Goal: Transaction & Acquisition: Subscribe to service/newsletter

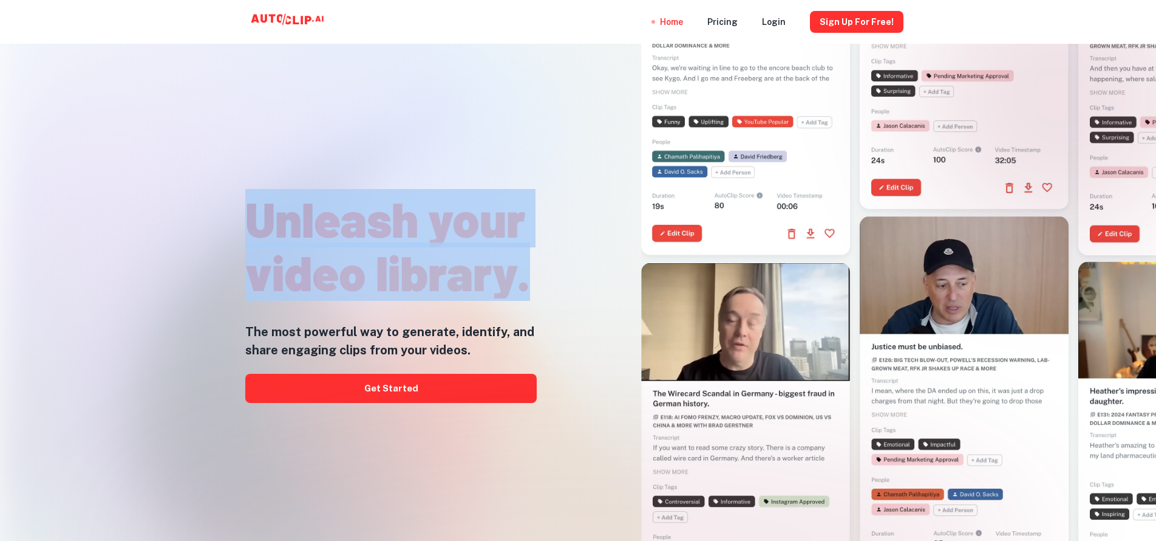
drag, startPoint x: 253, startPoint y: 219, endPoint x: 531, endPoint y: 278, distance: 284.3
click at [531, 278] on h1 "Unleash your video library." at bounding box center [391, 244] width 292 height 107
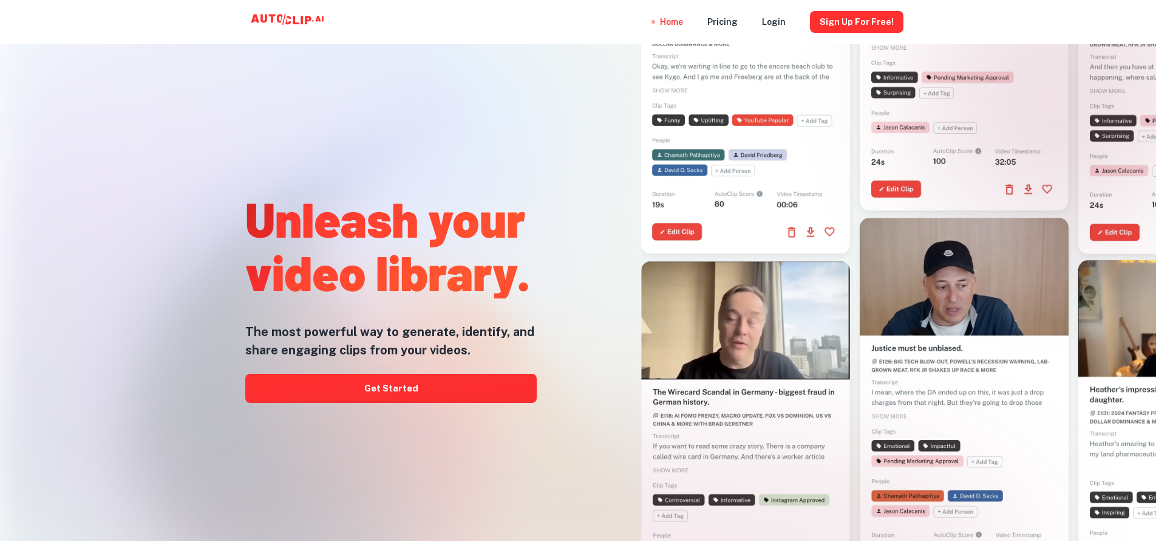
click at [531, 278] on h1 "Unleash your video library." at bounding box center [391, 244] width 292 height 107
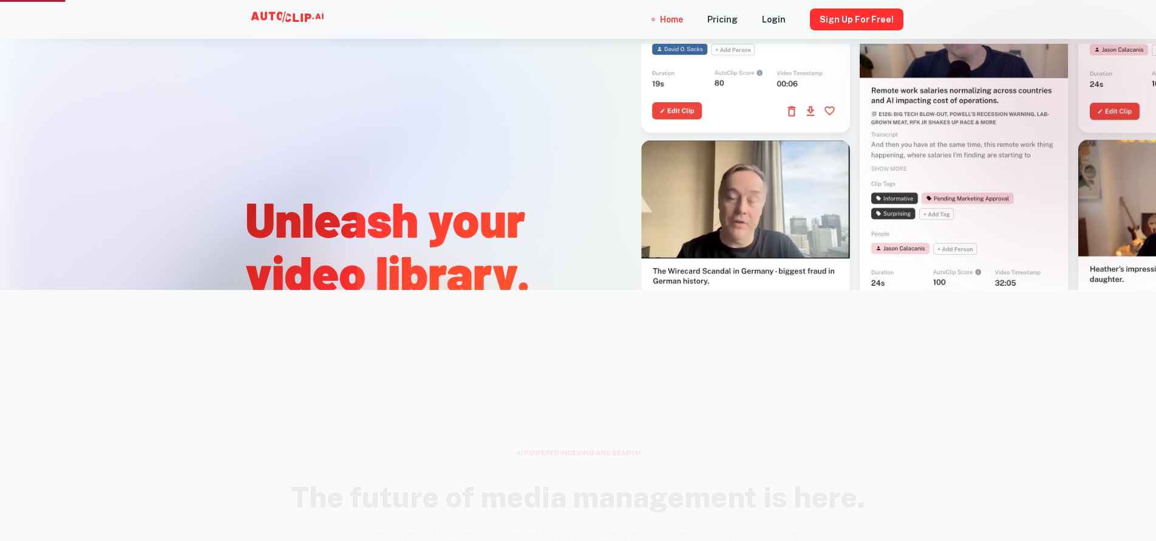
scroll to position [270, 0]
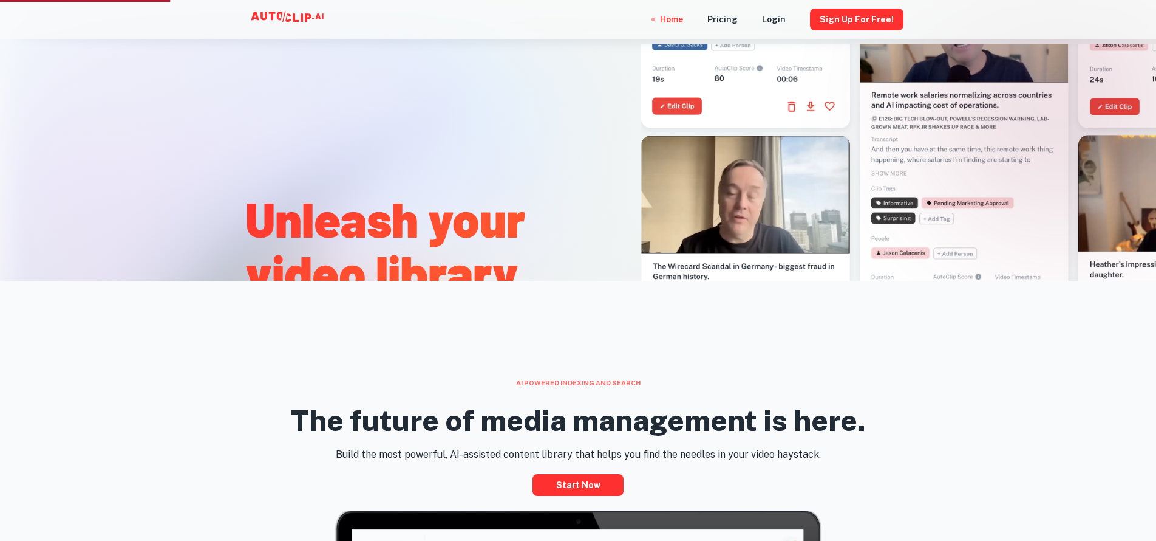
click at [581, 216] on div at bounding box center [741, 221] width 374 height 541
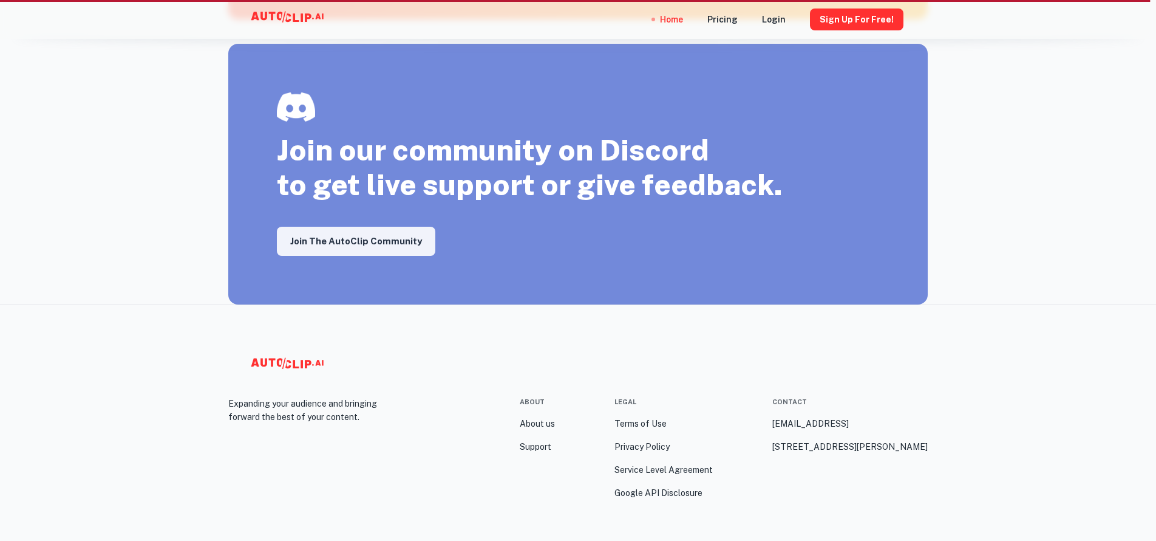
scroll to position [2084, 0]
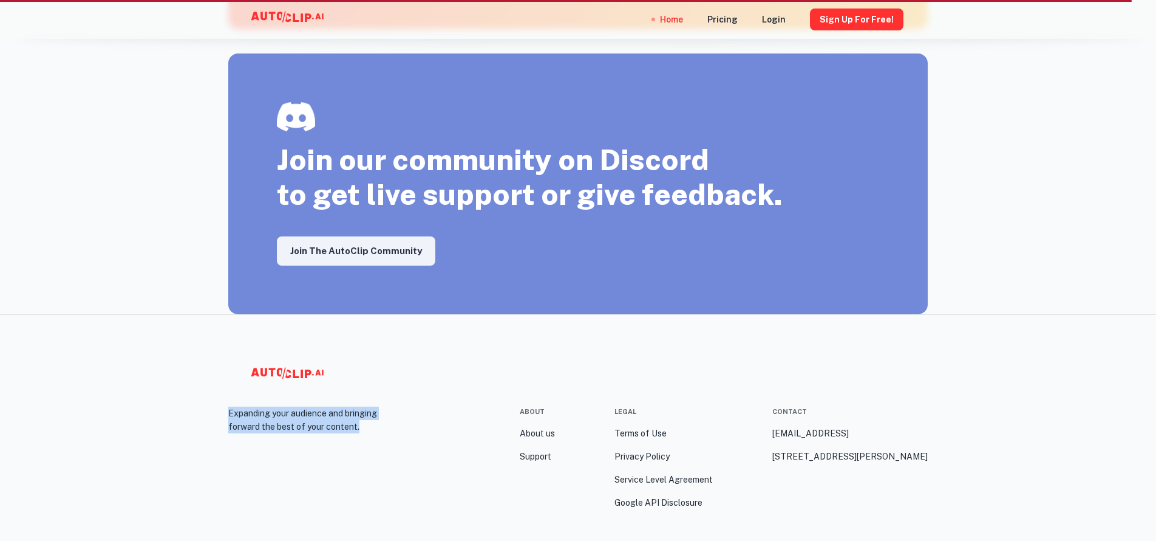
drag, startPoint x: 230, startPoint y: 411, endPoint x: 325, endPoint y: 433, distance: 98.0
click at [325, 433] on p "Expanding your audience and bringing forward the best of your content." at bounding box center [315, 419] width 175 height 27
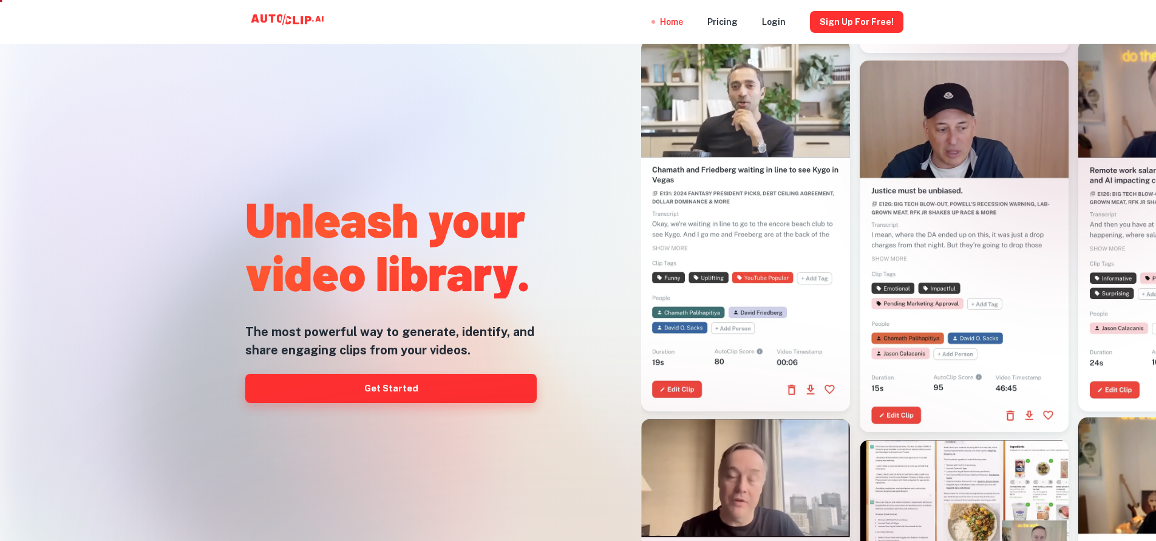
scroll to position [0, 0]
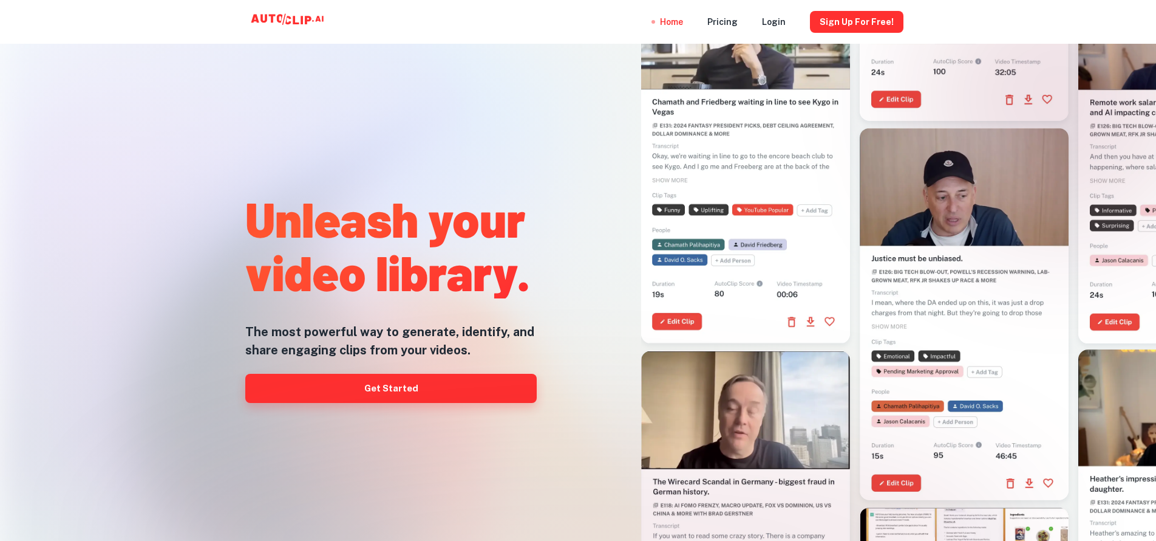
click at [406, 394] on link "Get Started" at bounding box center [391, 387] width 292 height 29
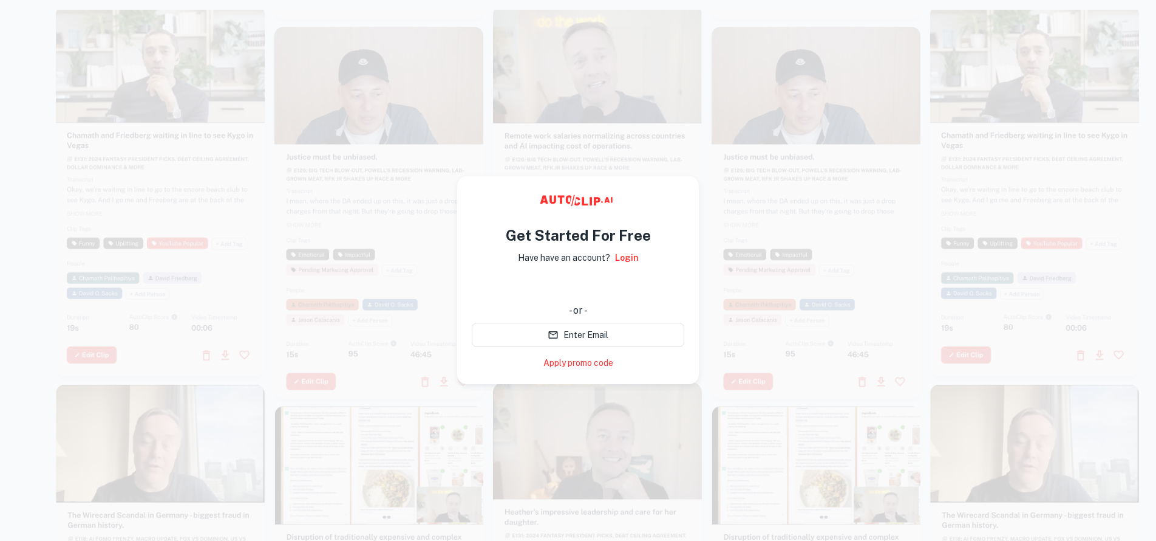
click at [580, 288] on div "使用 Google 账号登录。在新标签页中打开" at bounding box center [578, 286] width 213 height 27
